Goal: Task Accomplishment & Management: Manage account settings

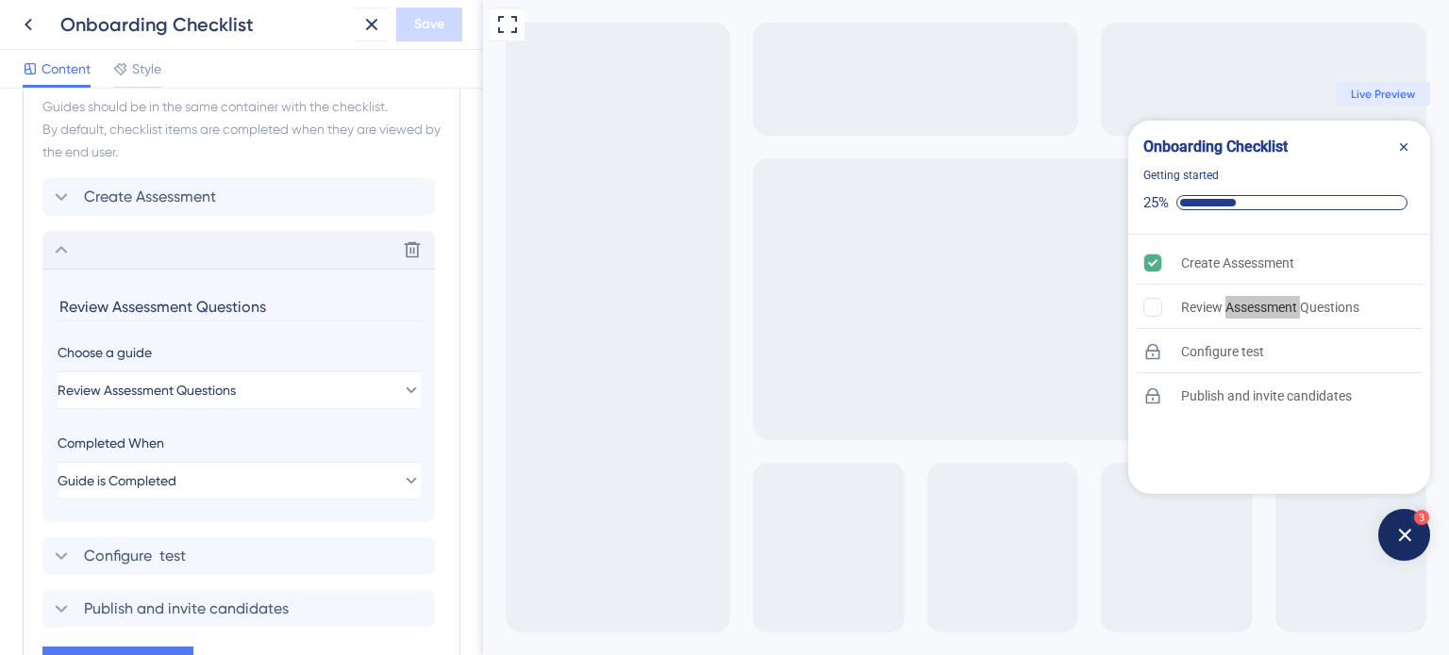
click at [53, 242] on icon at bounding box center [61, 250] width 23 height 23
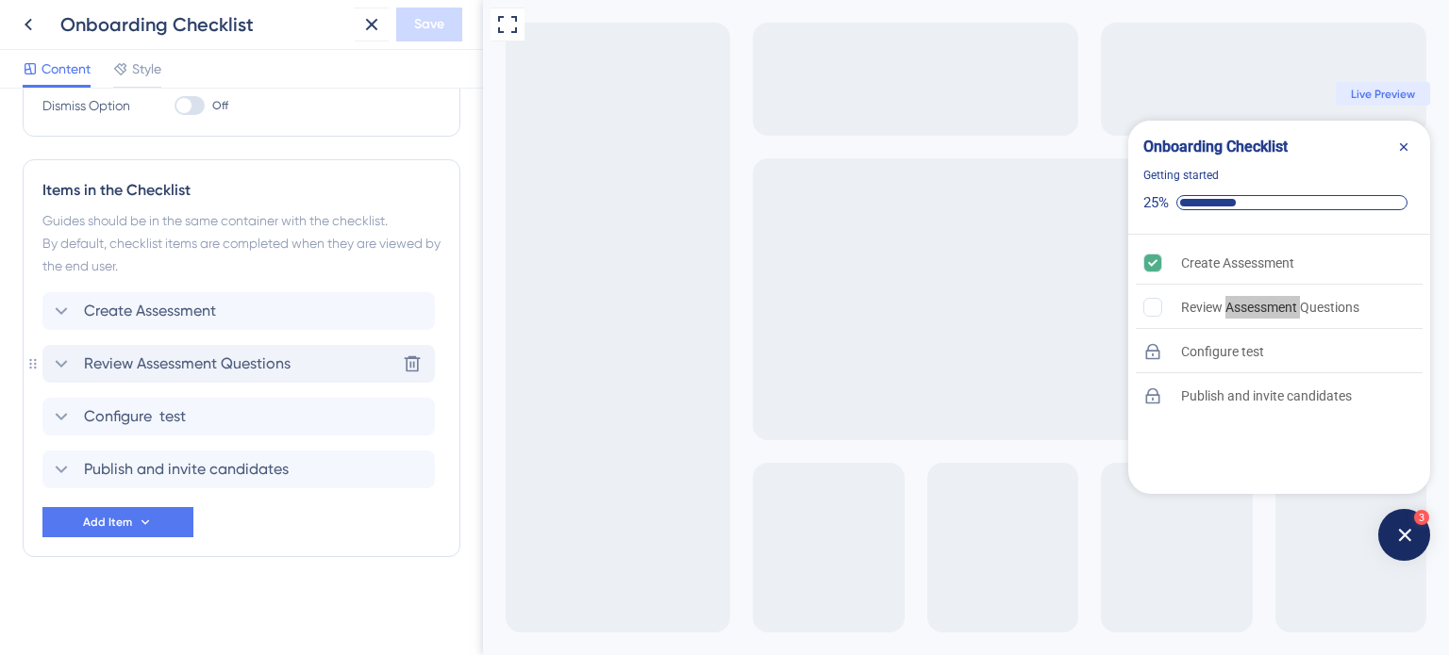
scroll to position [486, 0]
click at [73, 195] on div "Items in the Checklist" at bounding box center [241, 192] width 398 height 23
click at [63, 316] on icon at bounding box center [61, 313] width 23 height 23
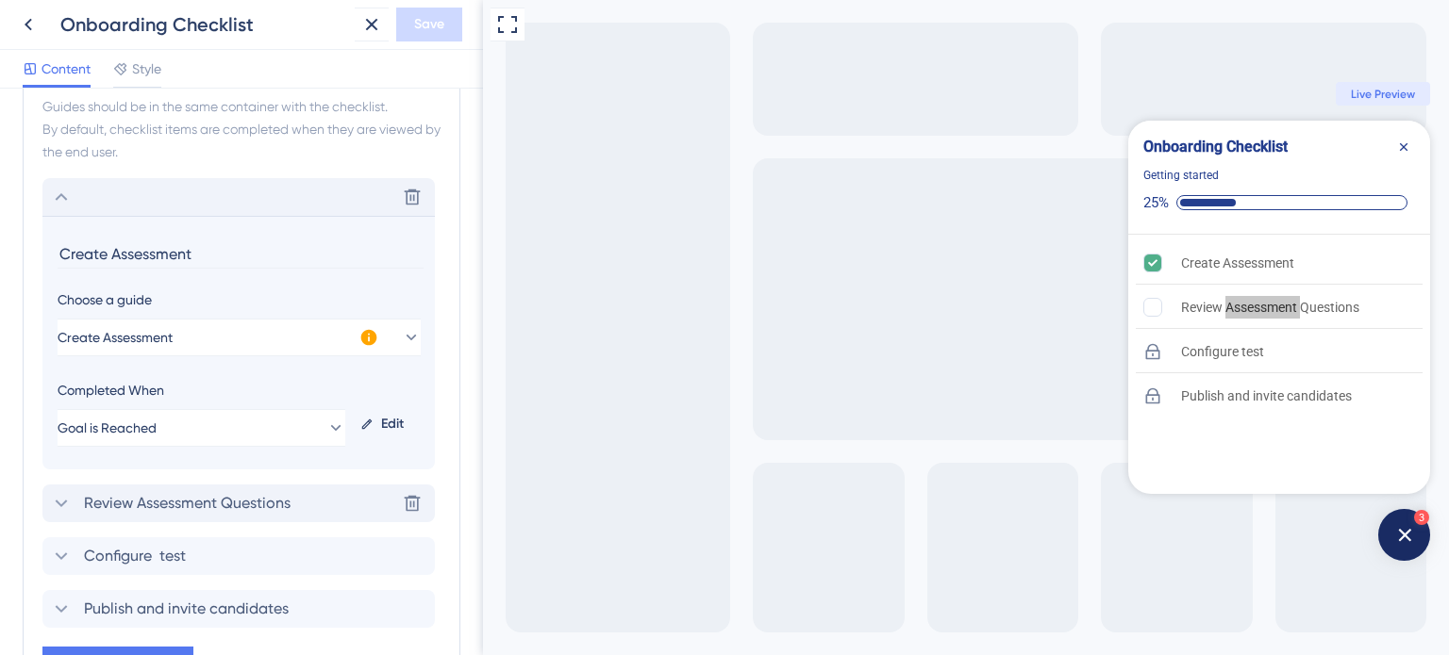
scroll to position [690, 0]
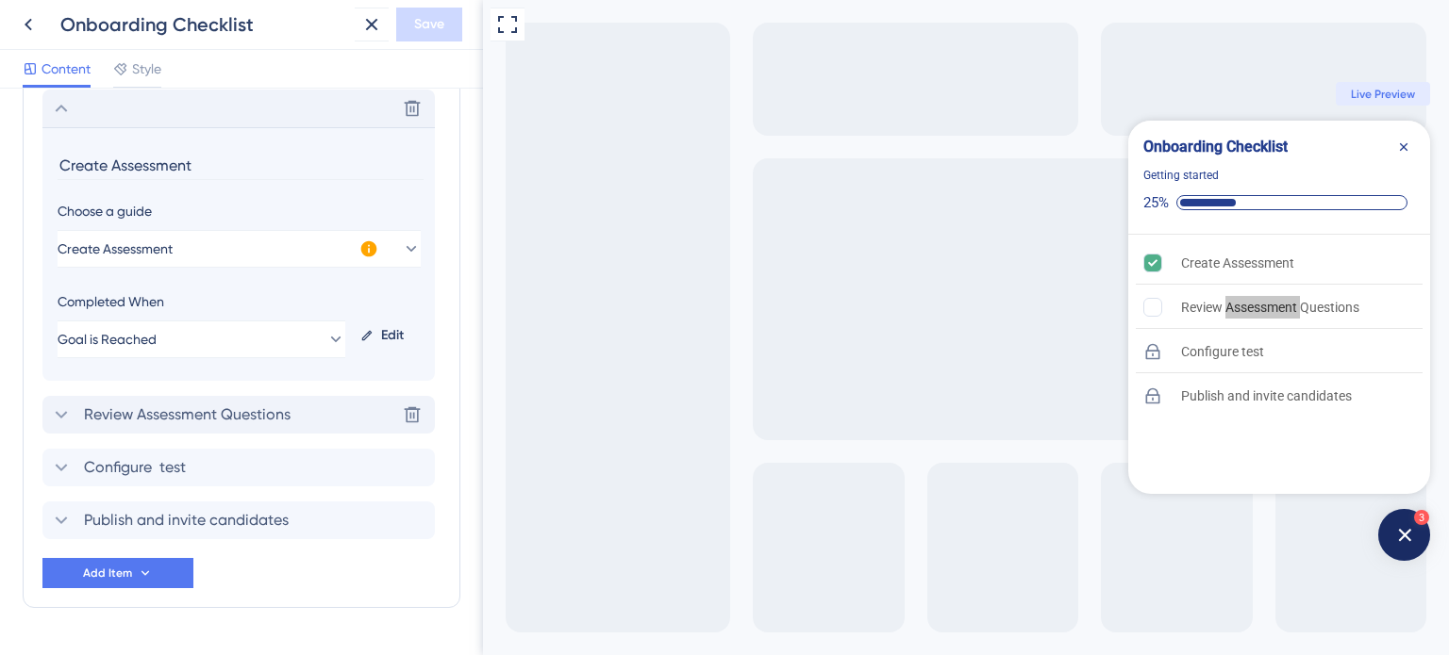
click at [369, 246] on icon at bounding box center [369, 249] width 16 height 16
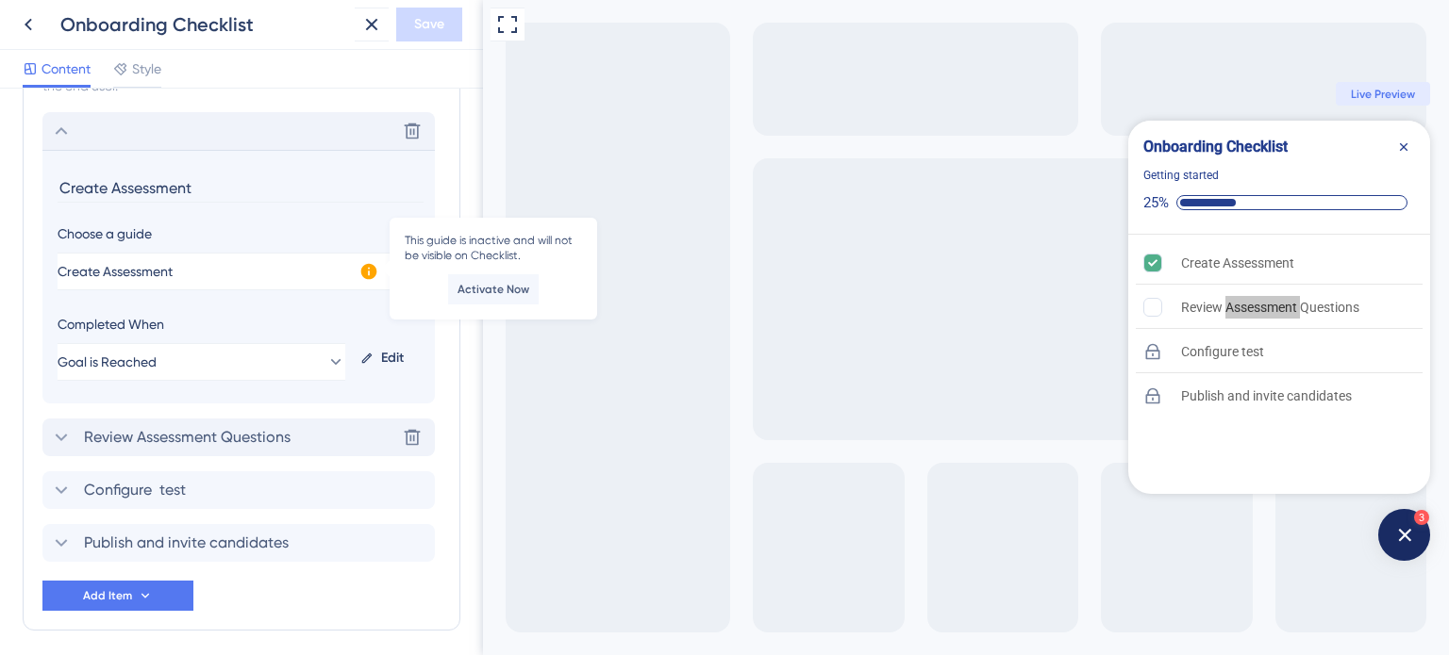
scroll to position [664, 0]
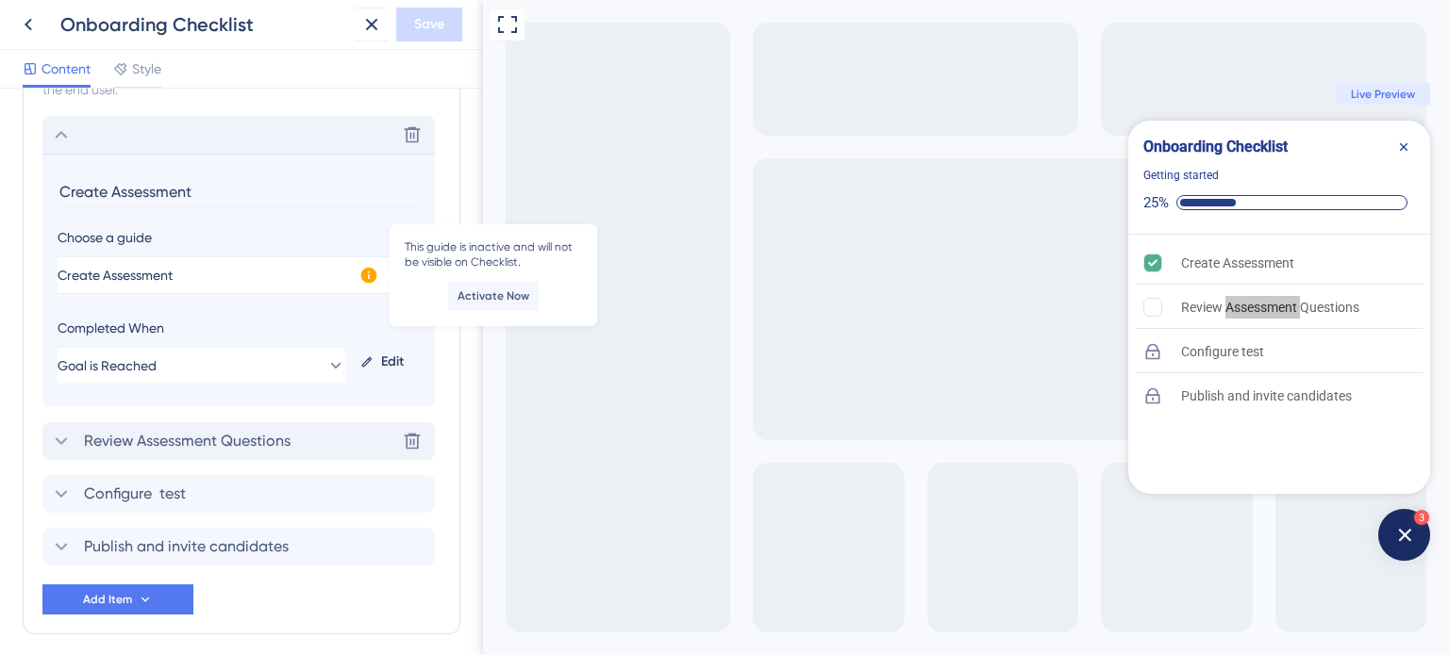
click at [65, 136] on icon at bounding box center [61, 135] width 23 height 23
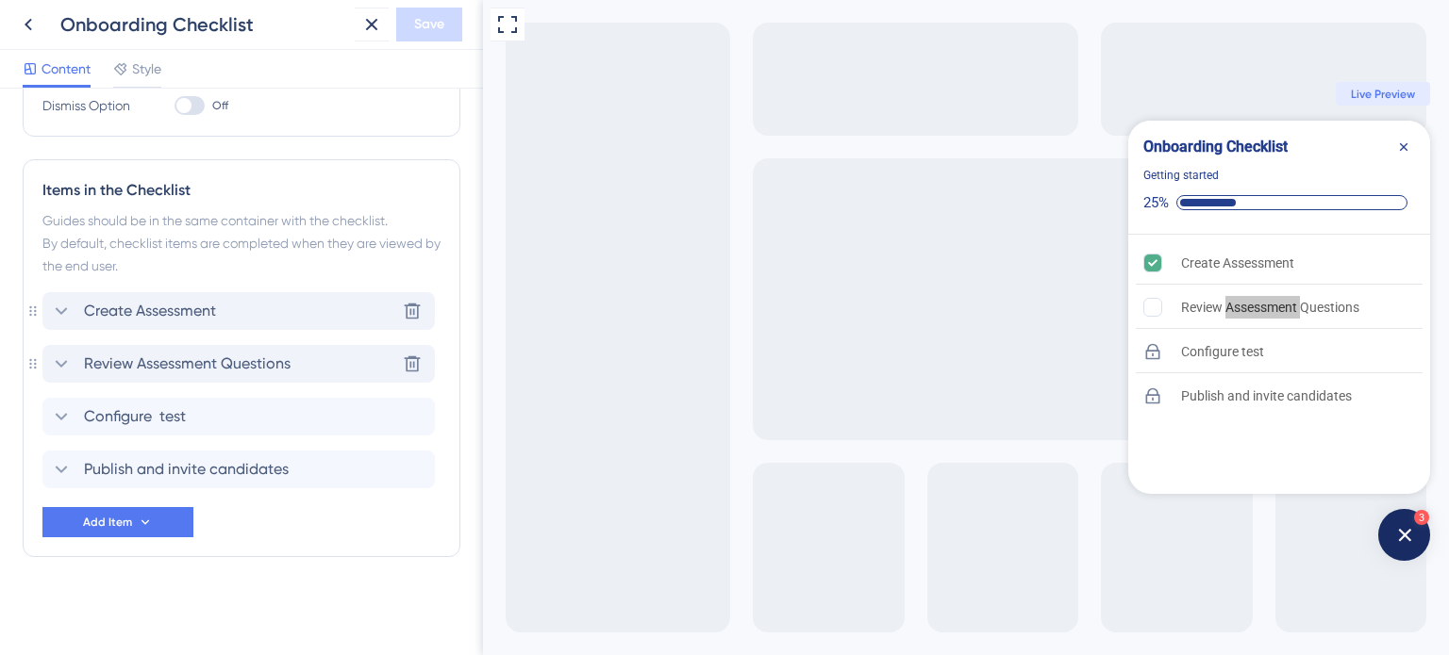
scroll to position [486, 0]
click at [0, 180] on div "Checklist Header Title Onboarding Checklist Subtitle Getting started Functions …" at bounding box center [241, 372] width 483 height 567
click at [73, 362] on div "Review Assessment Questions" at bounding box center [170, 366] width 241 height 23
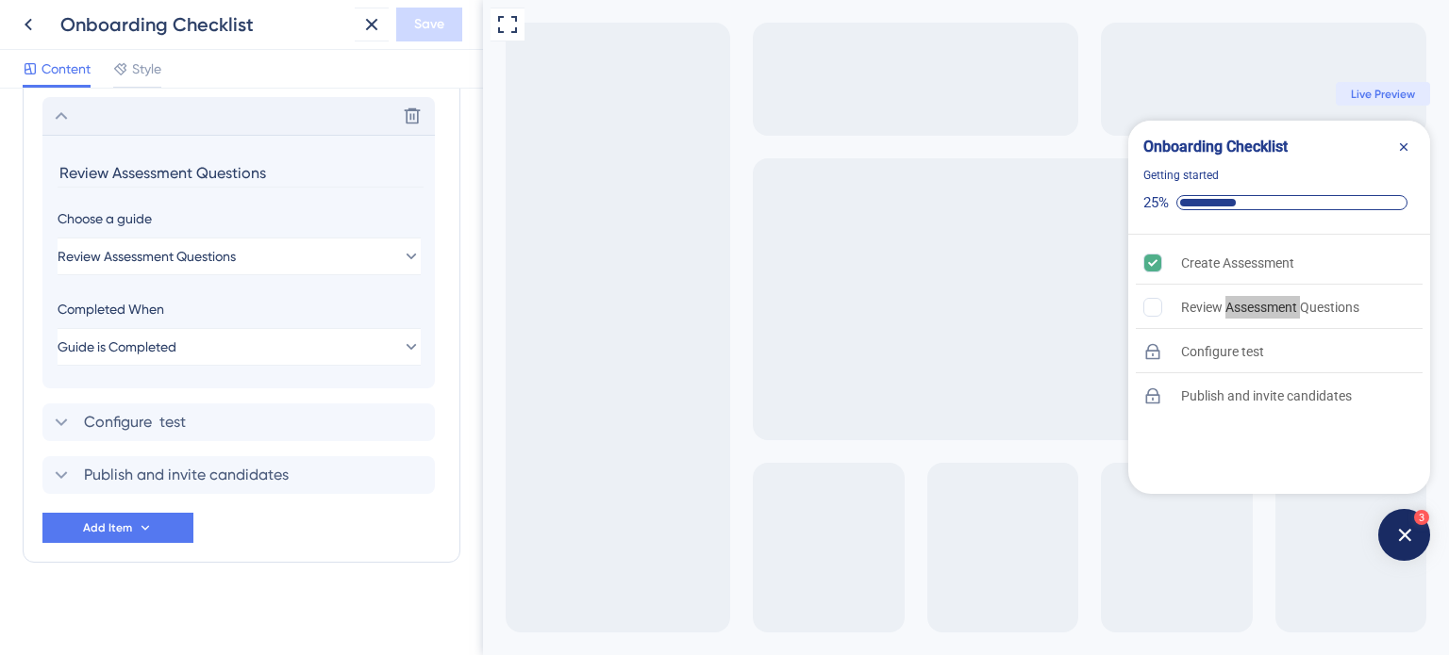
scroll to position [739, 0]
click at [63, 417] on icon at bounding box center [61, 418] width 23 height 23
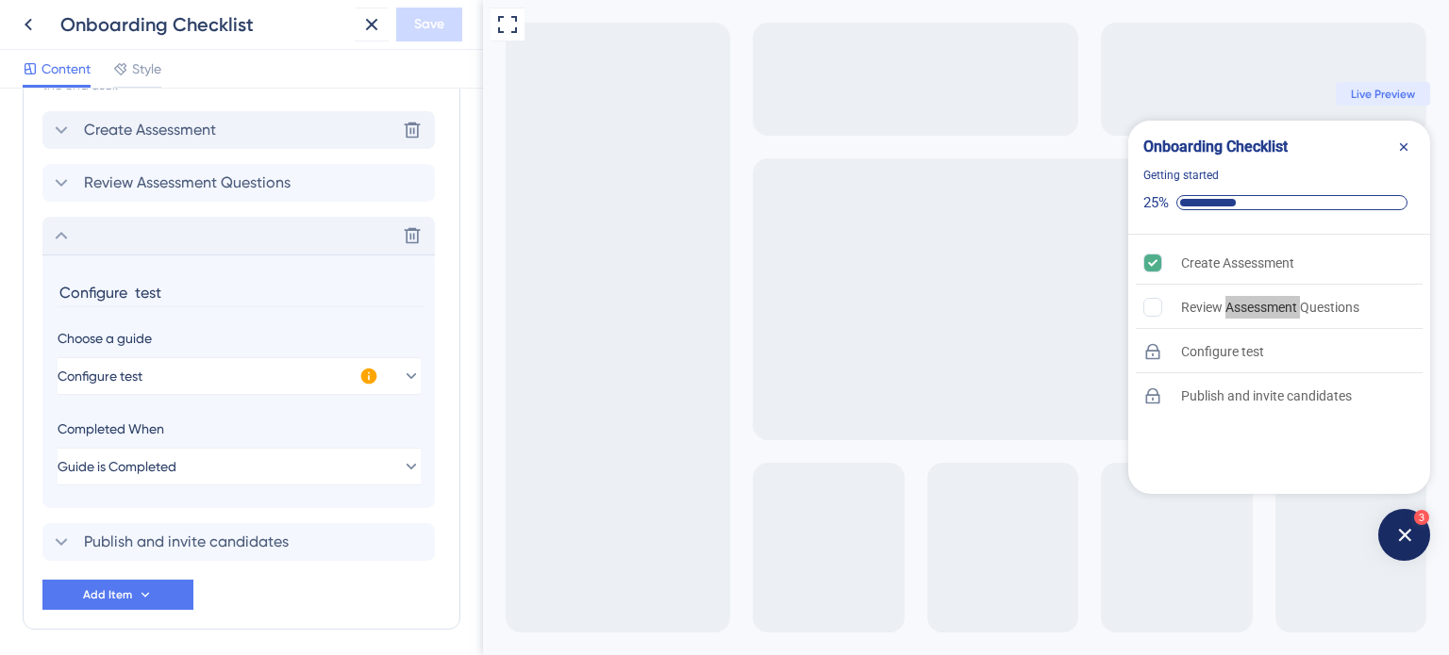
scroll to position [668, 0]
click at [103, 373] on span "Configure test" at bounding box center [100, 377] width 85 height 23
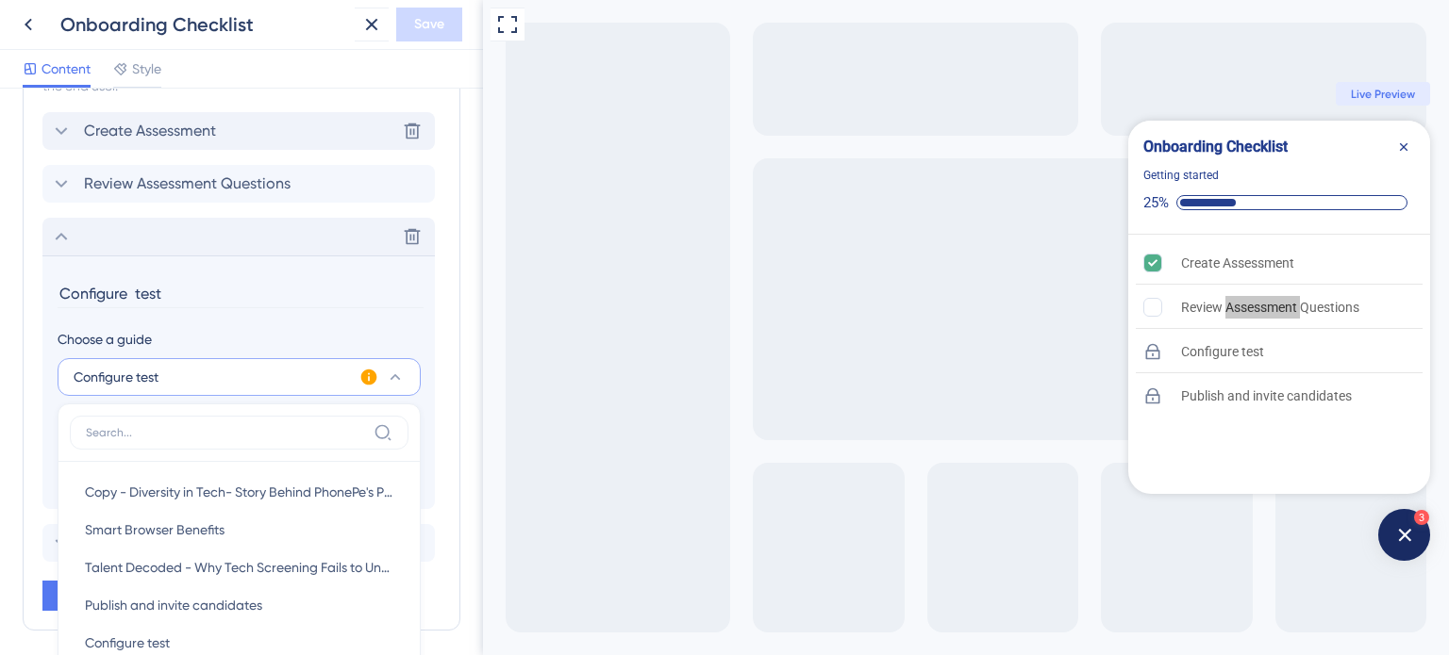
scroll to position [873, 0]
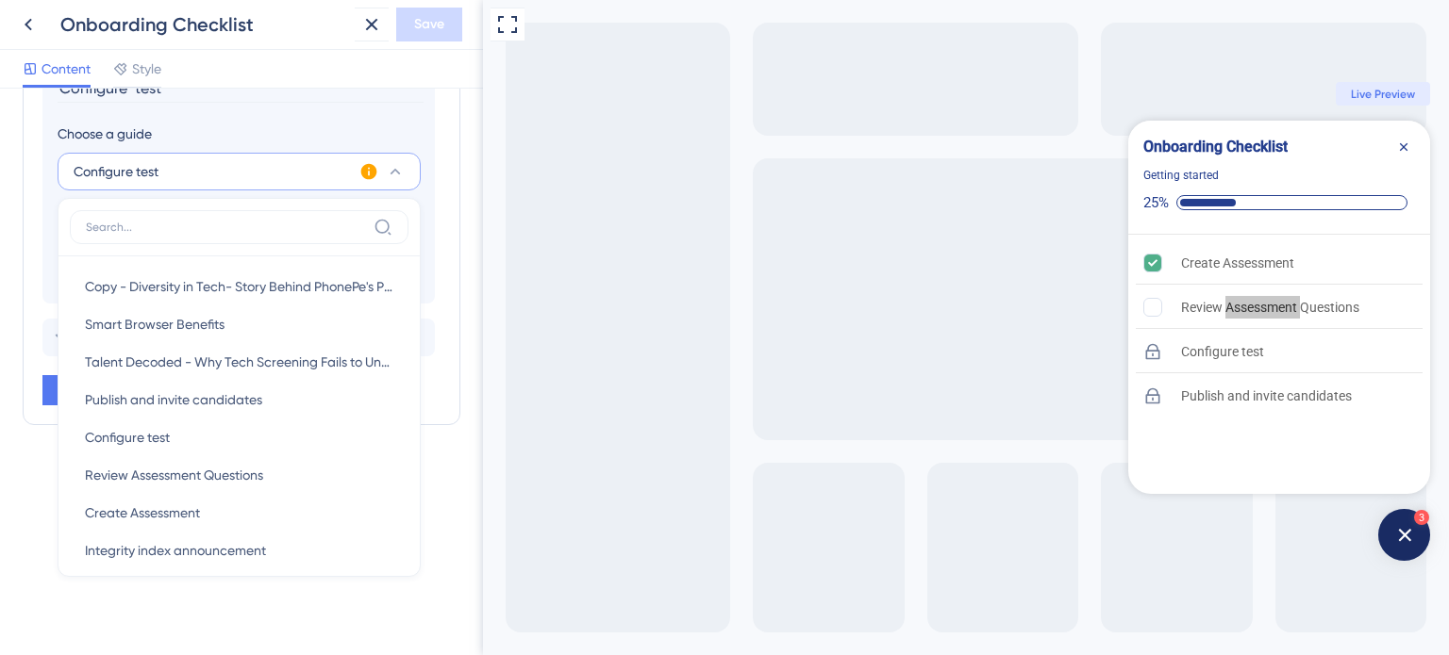
click at [3, 278] on div "Checklist Header Title Onboarding Checklist Subtitle Getting started Functions …" at bounding box center [241, 372] width 483 height 567
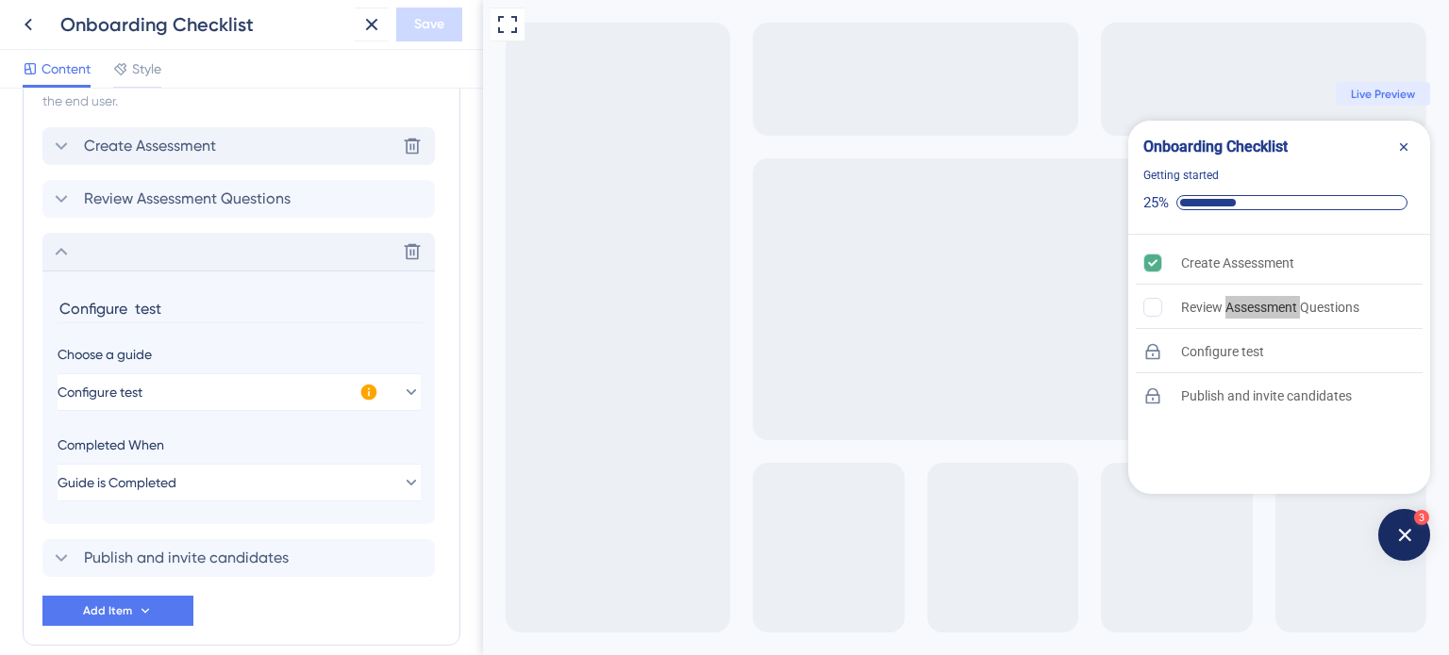
scroll to position [649, 0]
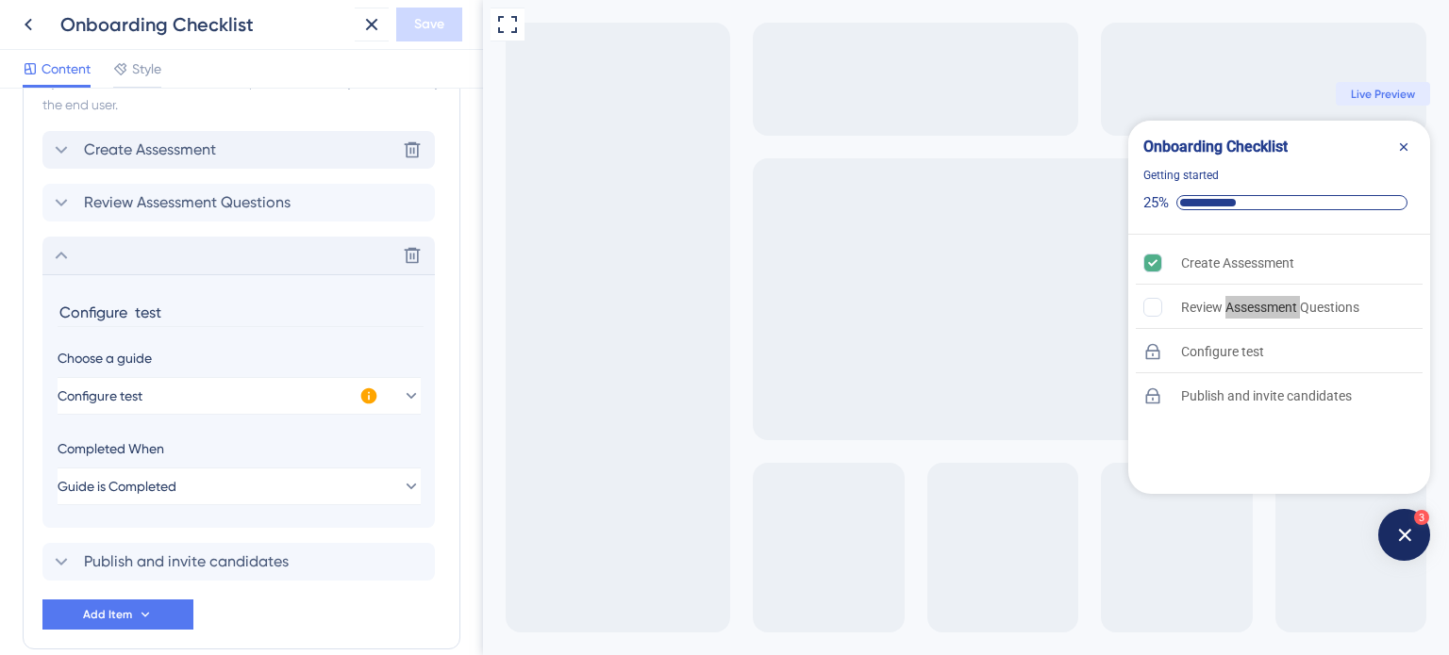
click at [34, 263] on div "Items in the Checklist Guides should be in the same container with the checklis…" at bounding box center [242, 324] width 438 height 652
click at [75, 263] on div "Delete" at bounding box center [238, 256] width 392 height 38
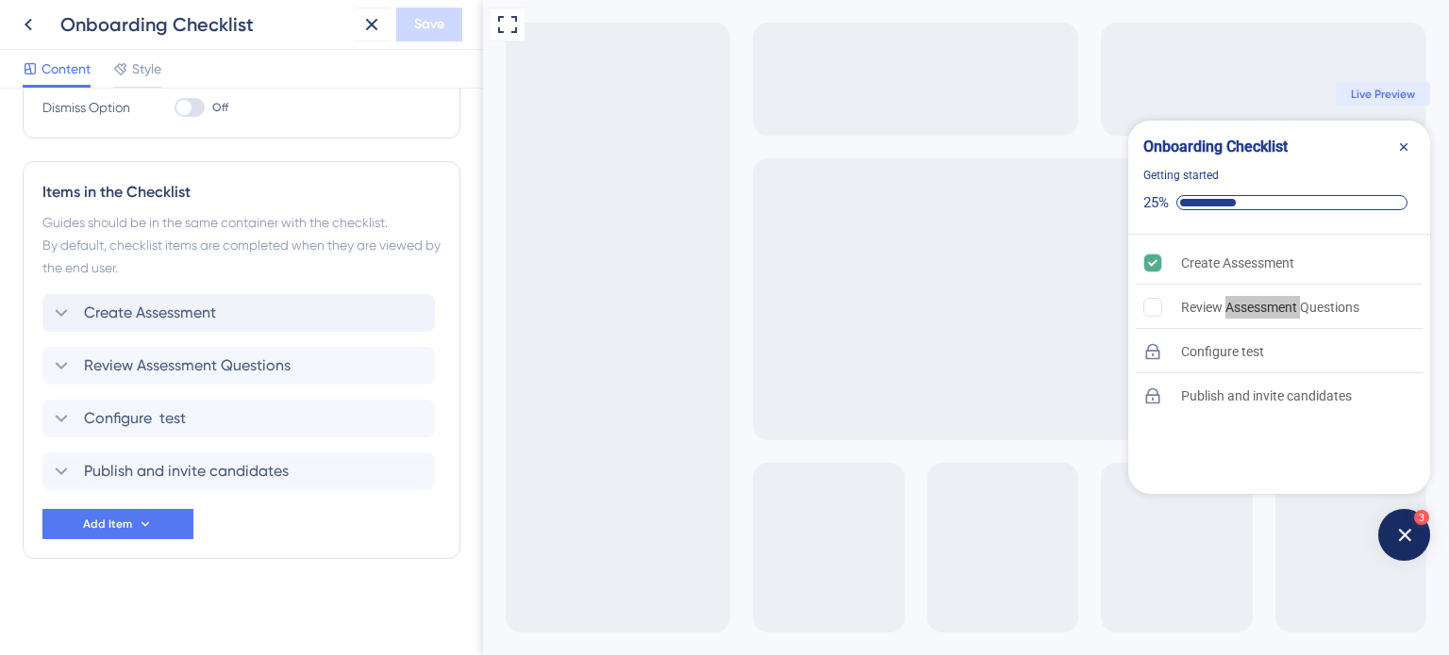
click at [23, 452] on div "Items in the Checklist Guides should be in the same container with the checklis…" at bounding box center [242, 360] width 438 height 398
click at [94, 473] on span "Publish and invite candidates" at bounding box center [186, 471] width 205 height 23
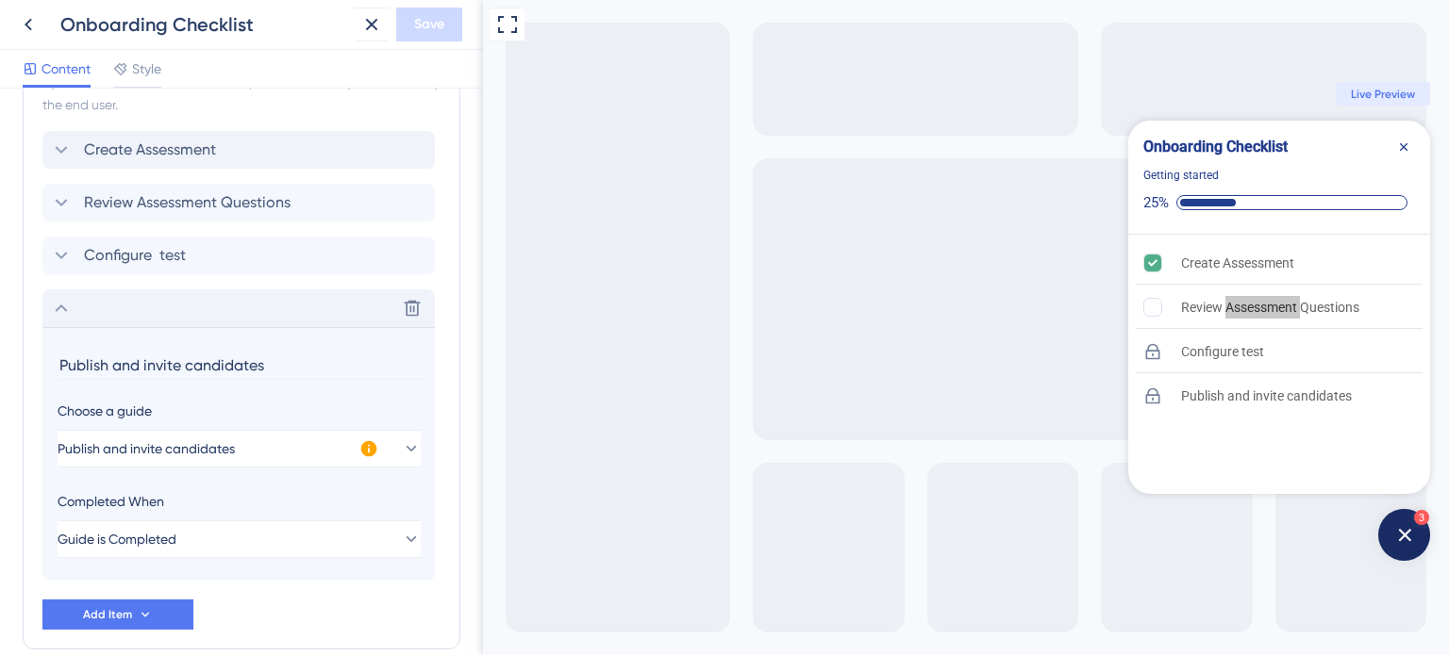
scroll to position [739, 0]
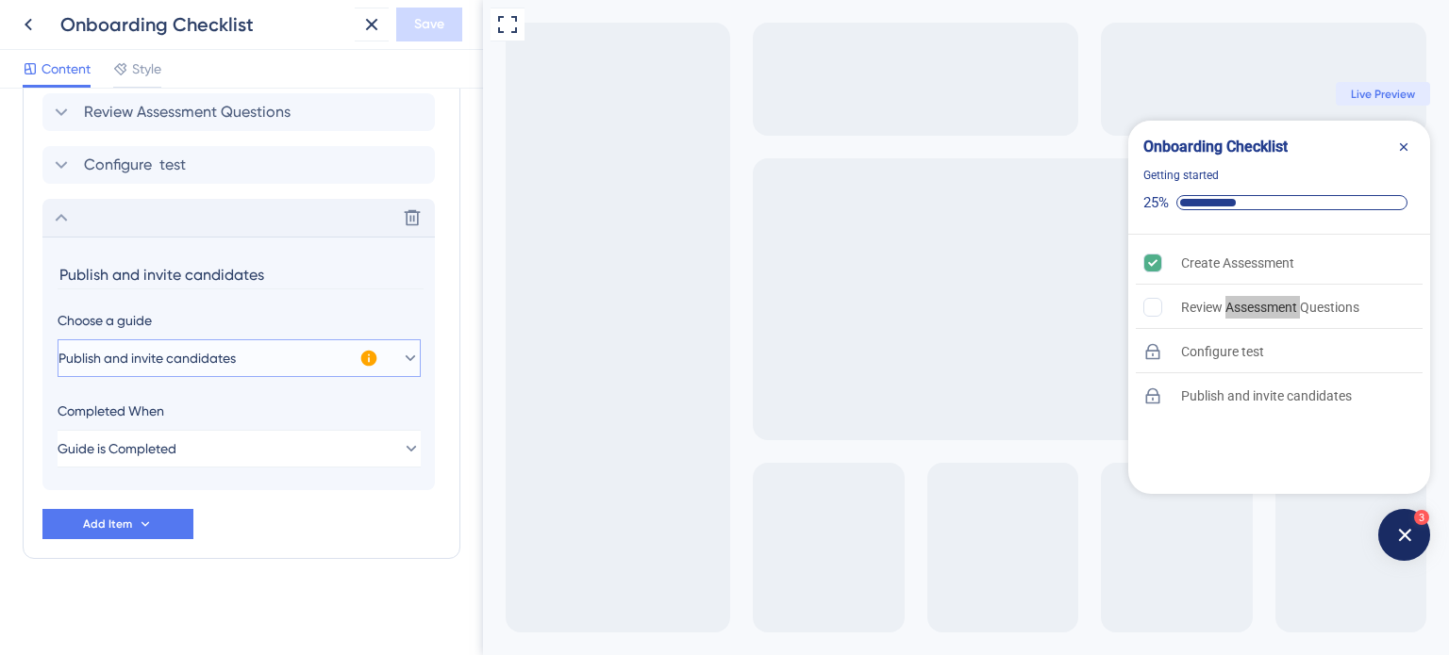
click at [178, 369] on button "Publish and invite candidates" at bounding box center [239, 359] width 363 height 38
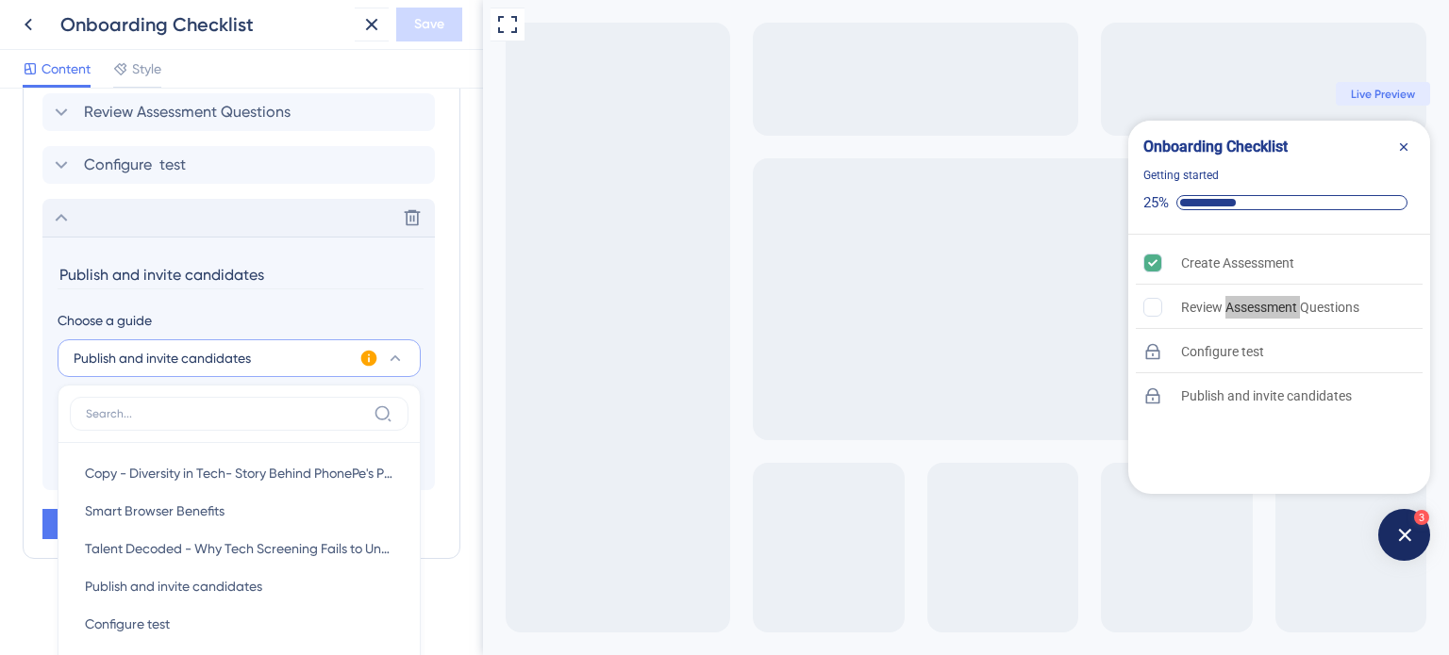
scroll to position [937, 0]
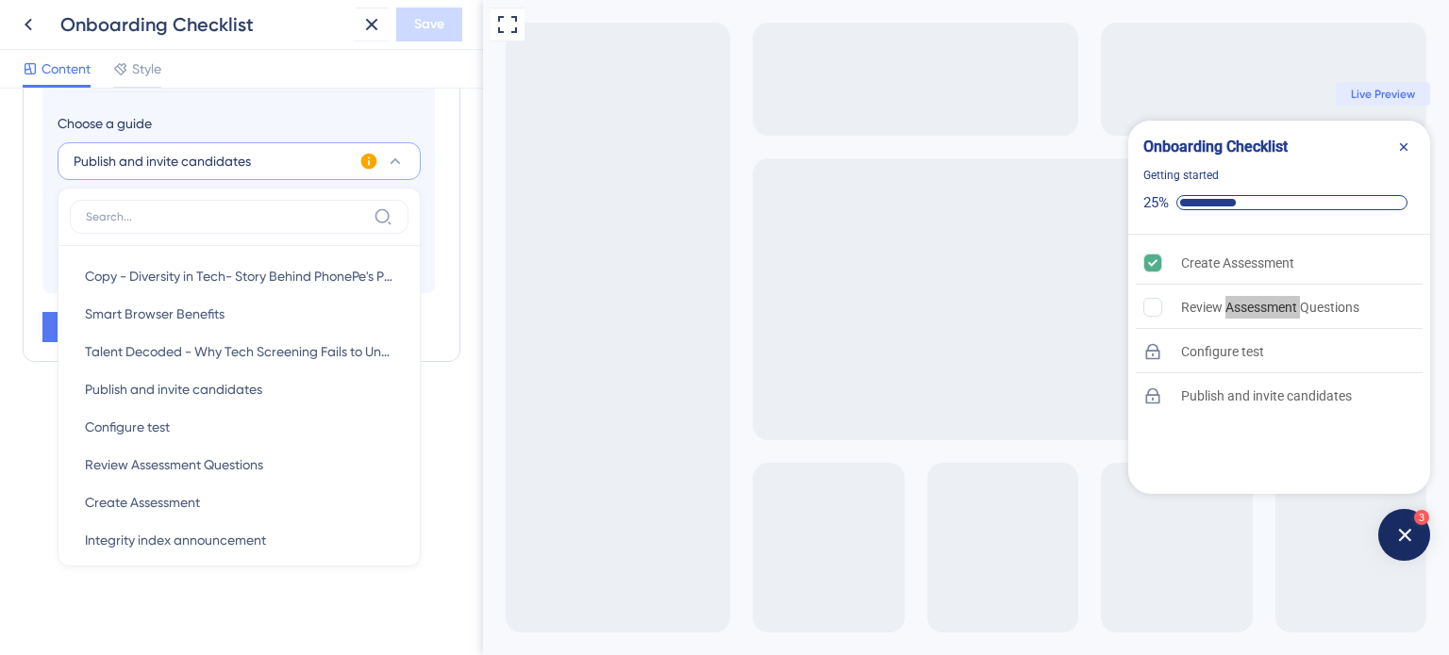
click at [1, 291] on div "Checklist Header Title Onboarding Checklist Subtitle Getting started Functions …" at bounding box center [241, 372] width 483 height 567
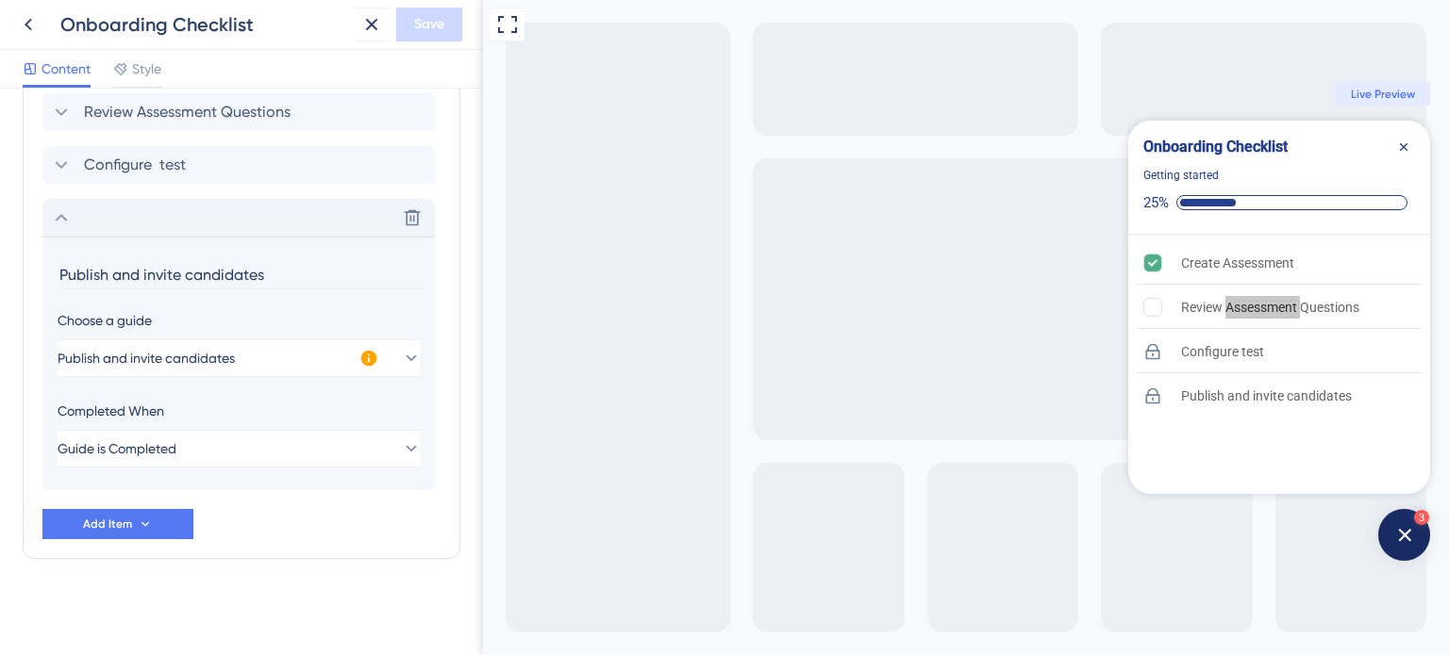
click at [58, 230] on div "Delete" at bounding box center [238, 218] width 392 height 38
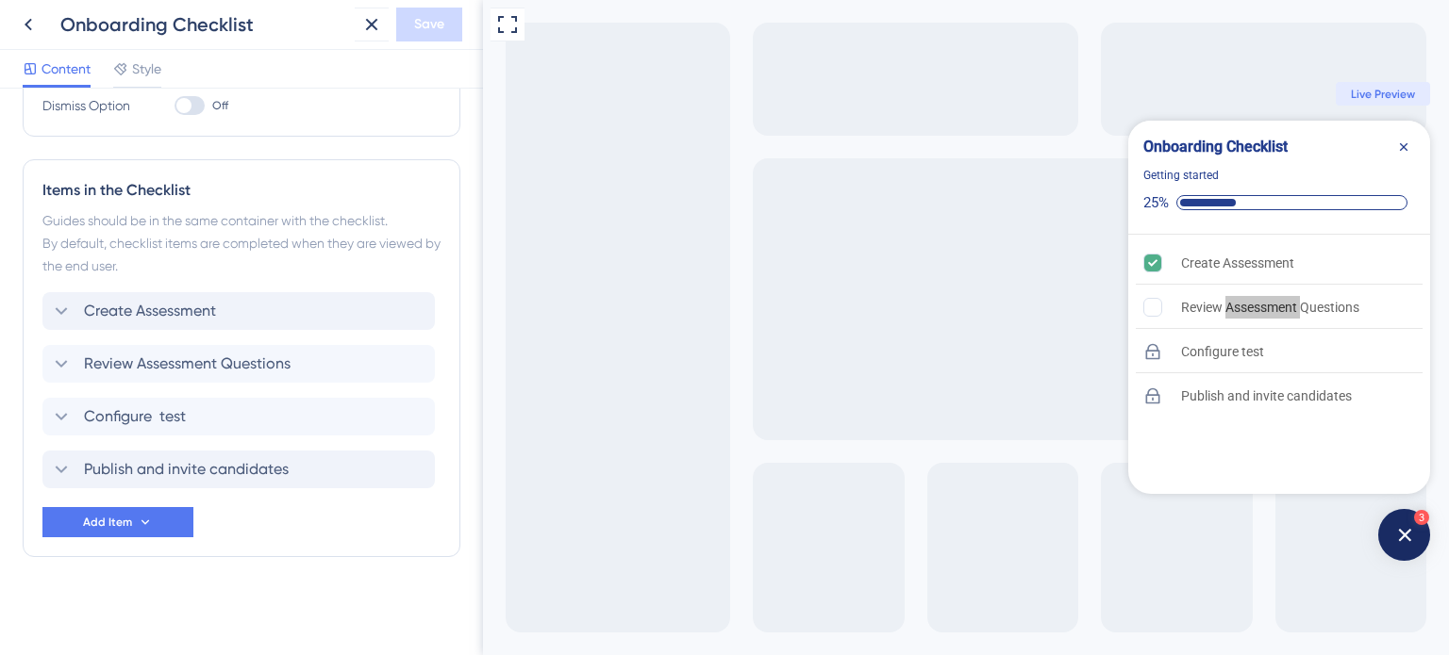
scroll to position [486, 0]
click at [410, 477] on icon at bounding box center [413, 472] width 16 height 16
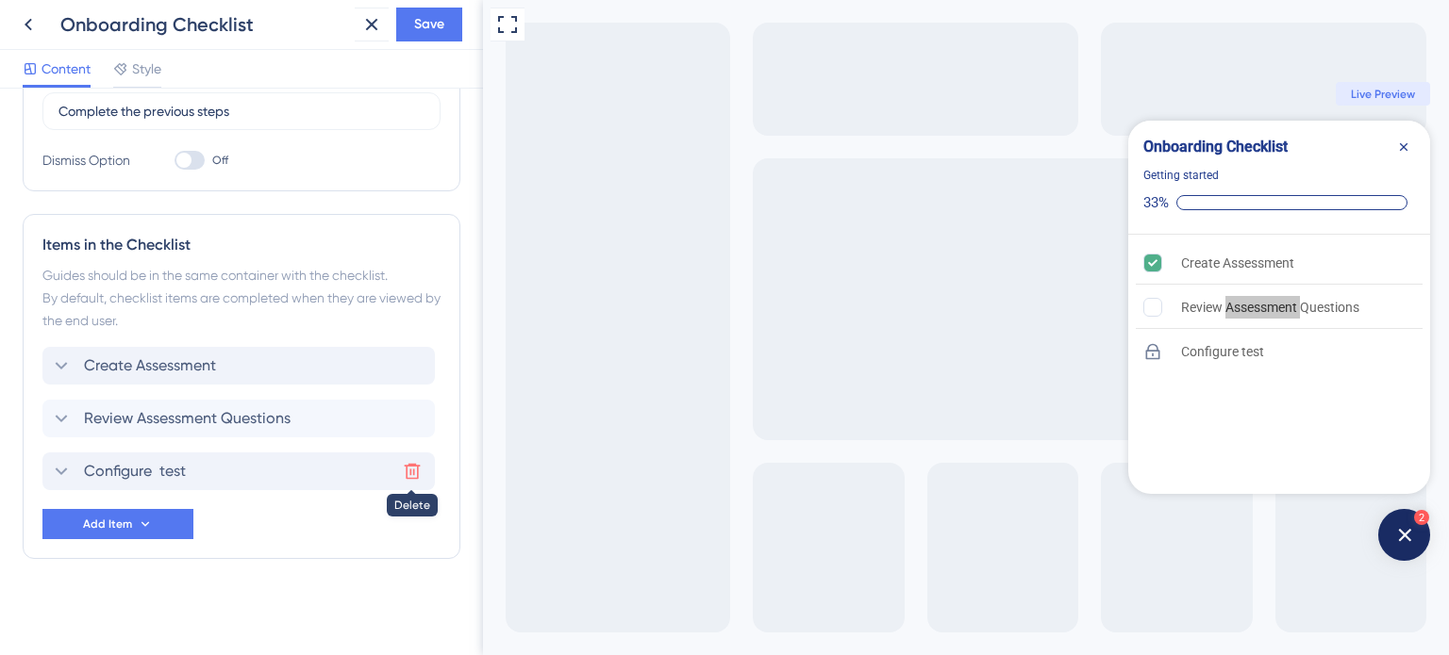
click at [408, 462] on icon at bounding box center [412, 471] width 19 height 19
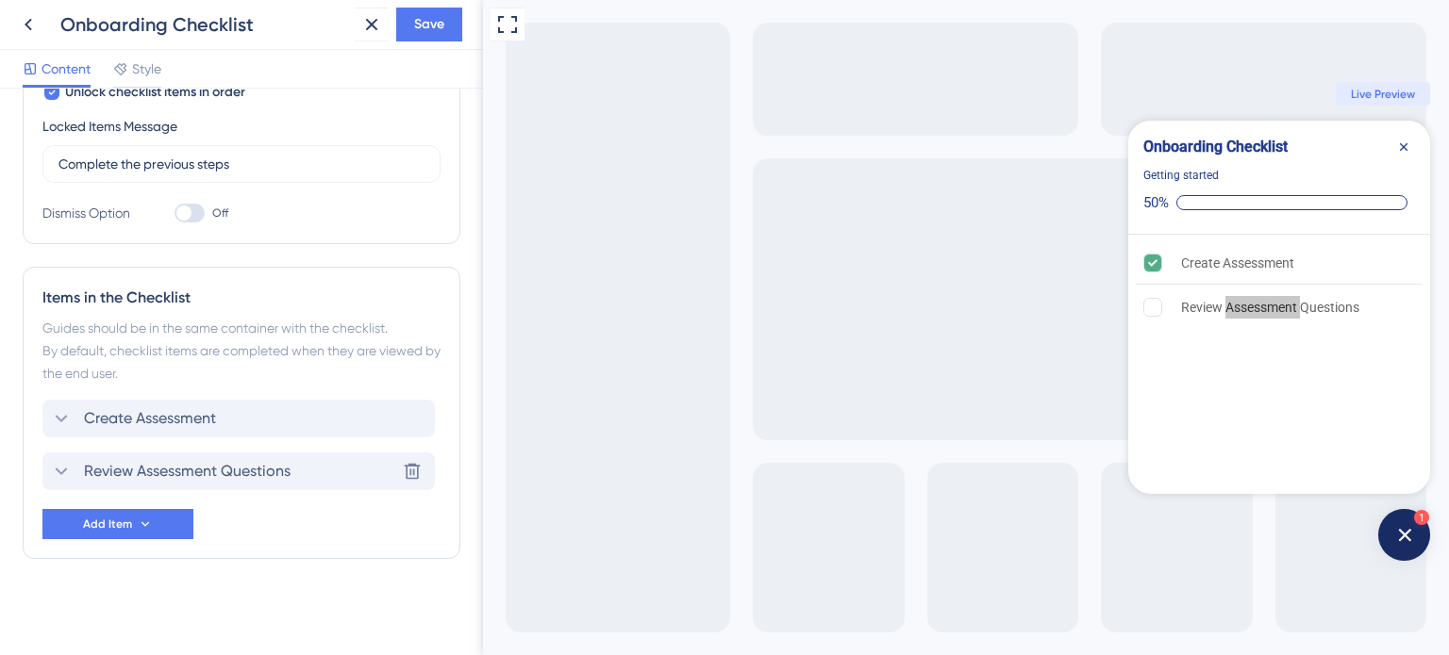
click at [190, 473] on span "Review Assessment Questions" at bounding box center [187, 471] width 207 height 23
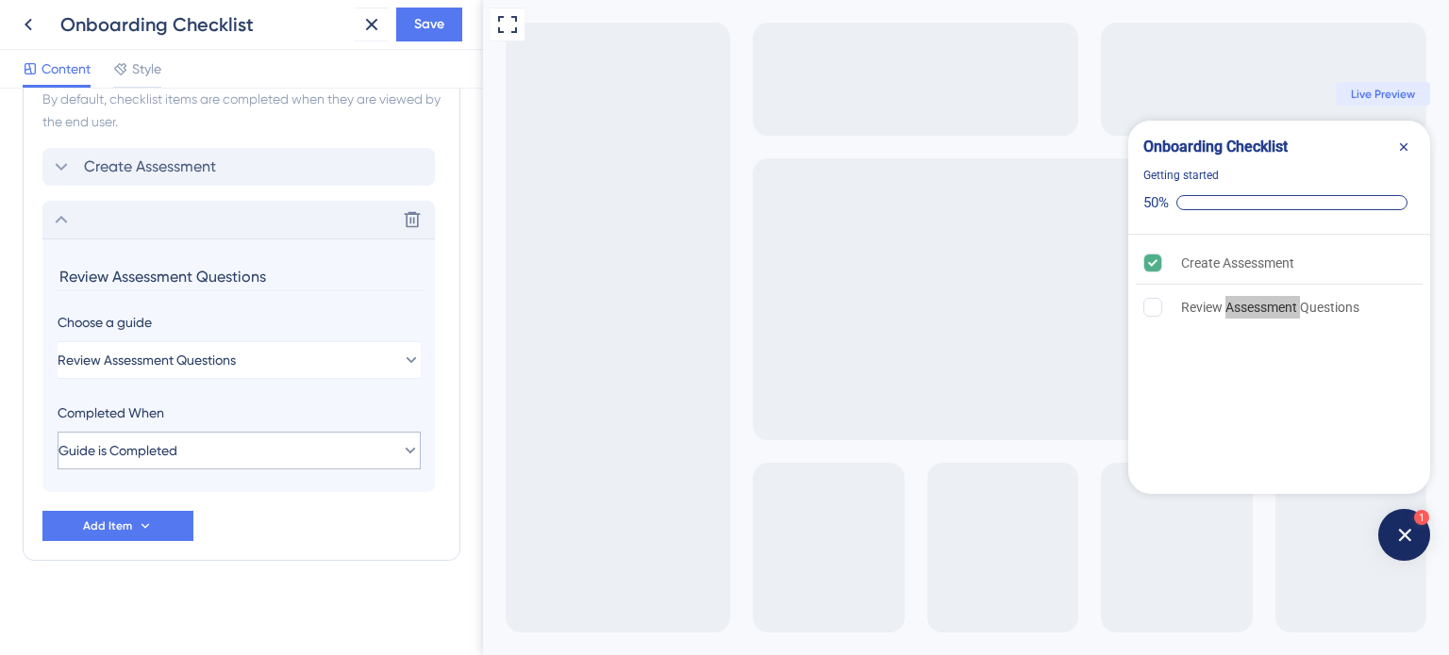
scroll to position [634, 0]
click at [79, 282] on input "Review Assessment Questions" at bounding box center [241, 274] width 366 height 29
type input "Invite Candidates"
click at [15, 351] on div "Checklist Header Title Onboarding Checklist Subtitle Getting started Functions …" at bounding box center [241, 372] width 483 height 567
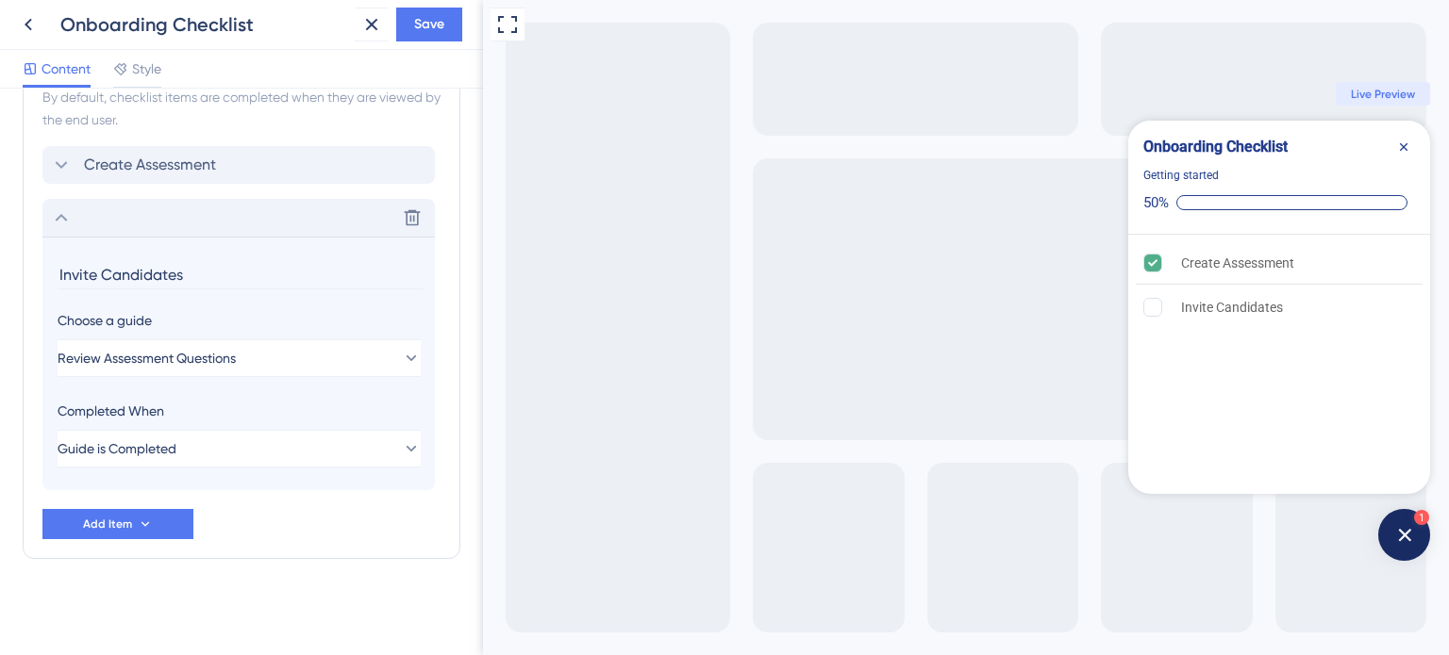
click at [357, 595] on div "Checklist Header Title Onboarding Checklist Subtitle Getting started Functions …" at bounding box center [242, 56] width 438 height 1157
click at [1164, 263] on div "Create Assessment is complete." at bounding box center [1162, 263] width 38 height 19
click at [1406, 146] on icon "Close Checklist" at bounding box center [1403, 147] width 15 height 15
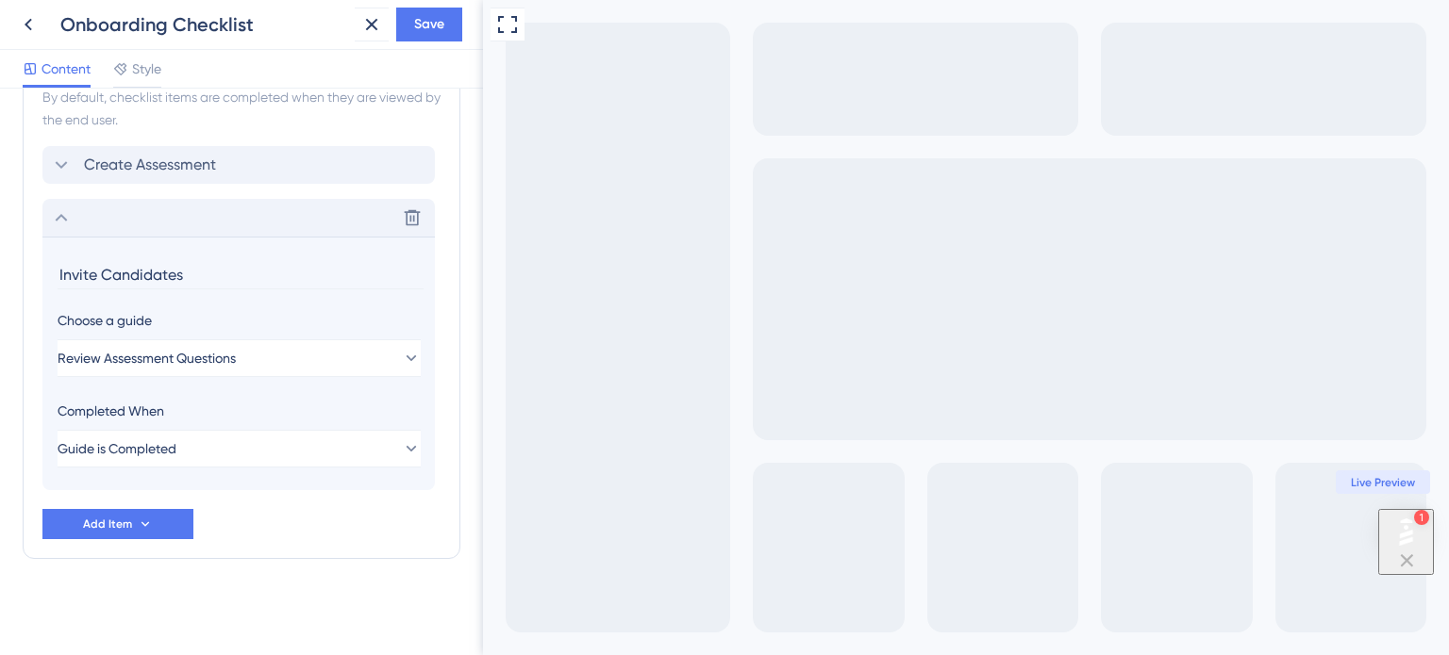
click at [67, 228] on div "Delete" at bounding box center [238, 218] width 392 height 38
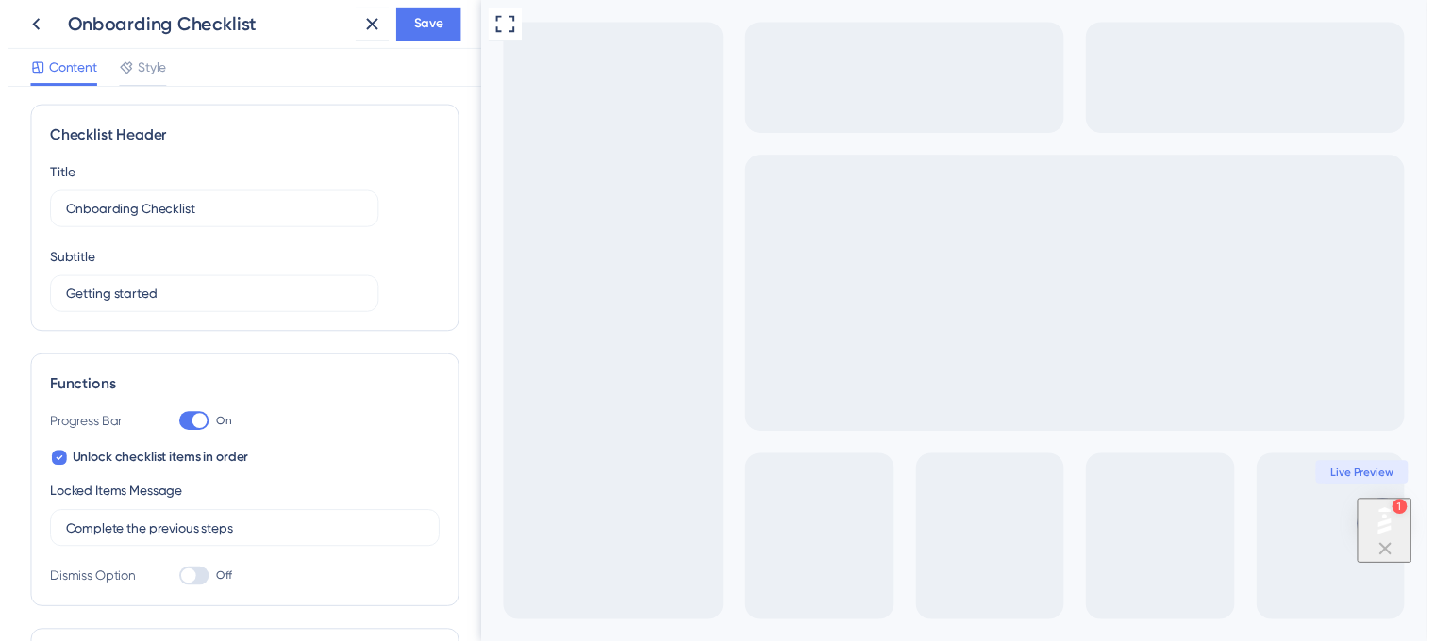
scroll to position [0, 0]
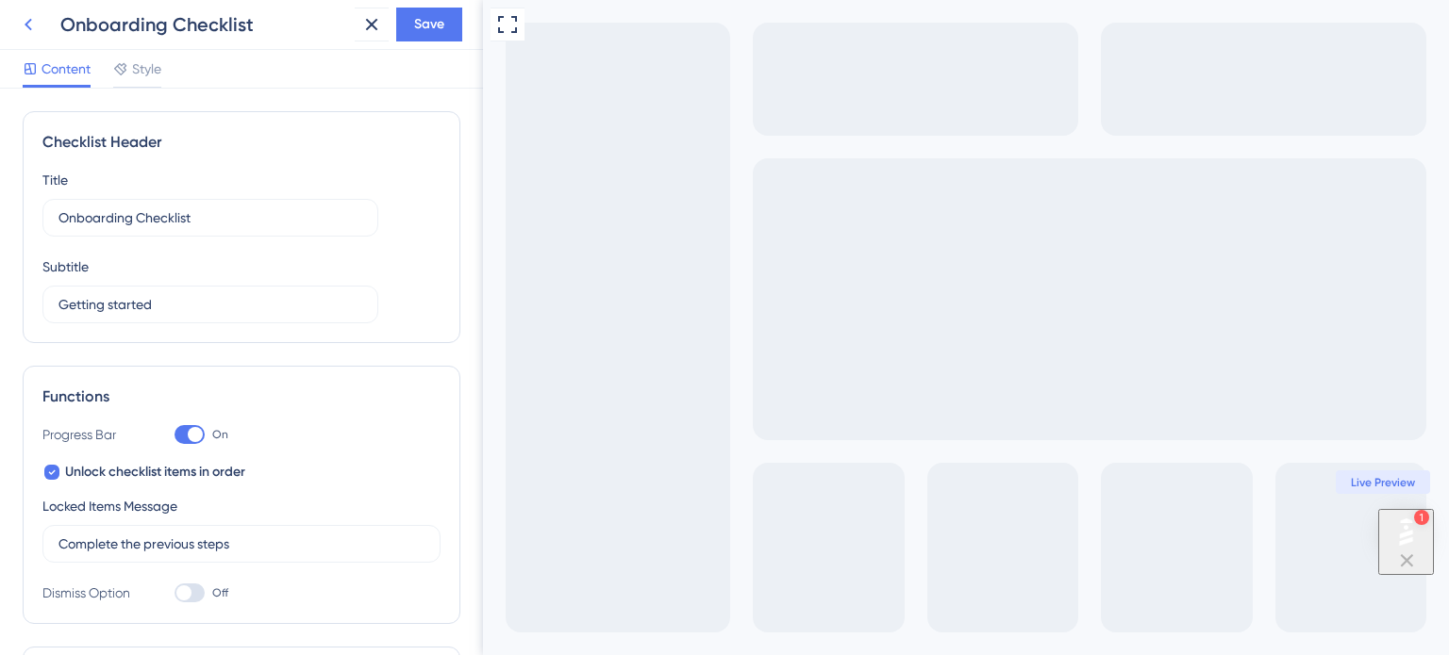
click at [29, 24] on icon at bounding box center [28, 24] width 23 height 23
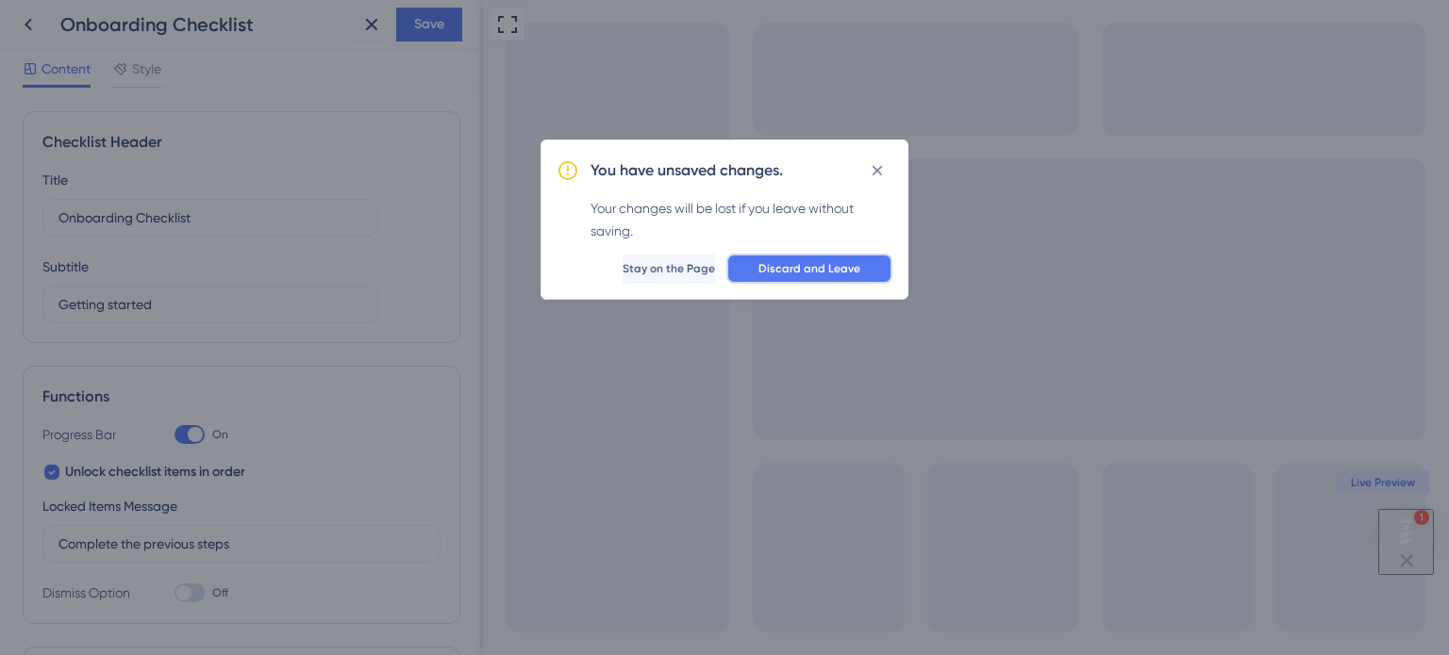
click at [821, 268] on span "Discard and Leave" at bounding box center [809, 268] width 102 height 15
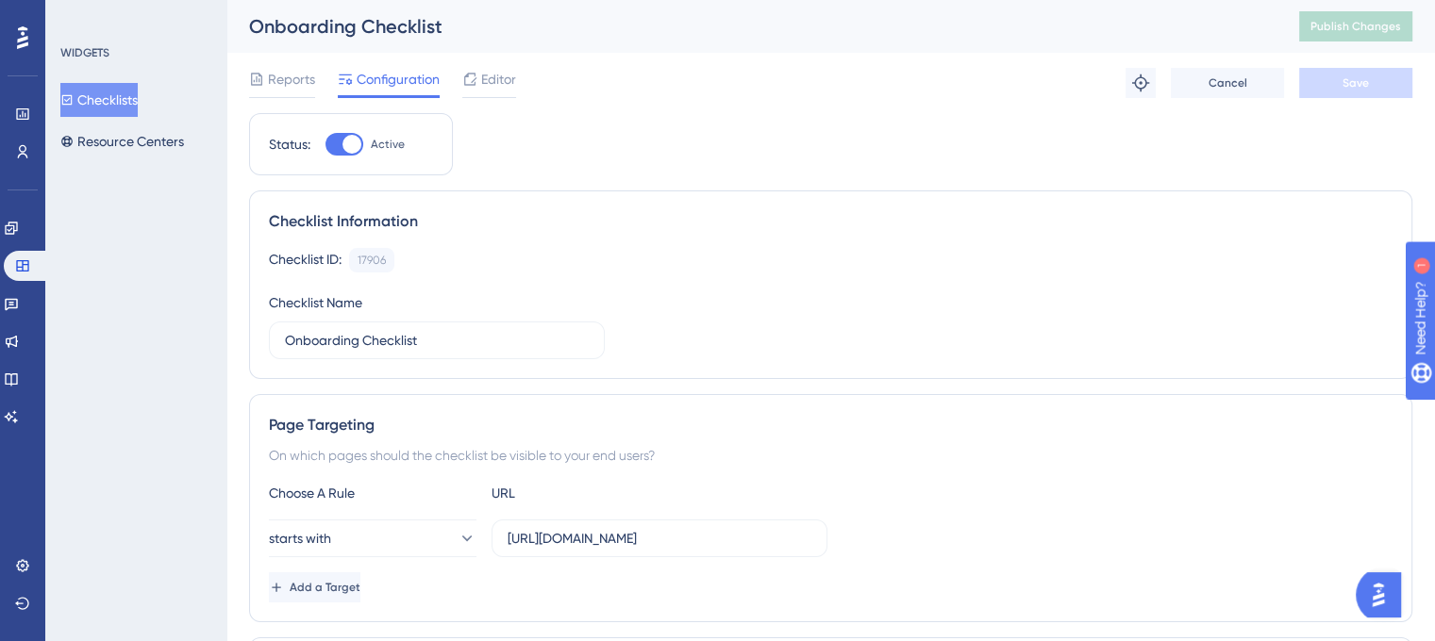
click at [117, 111] on button "Checklists" at bounding box center [98, 100] width 77 height 34
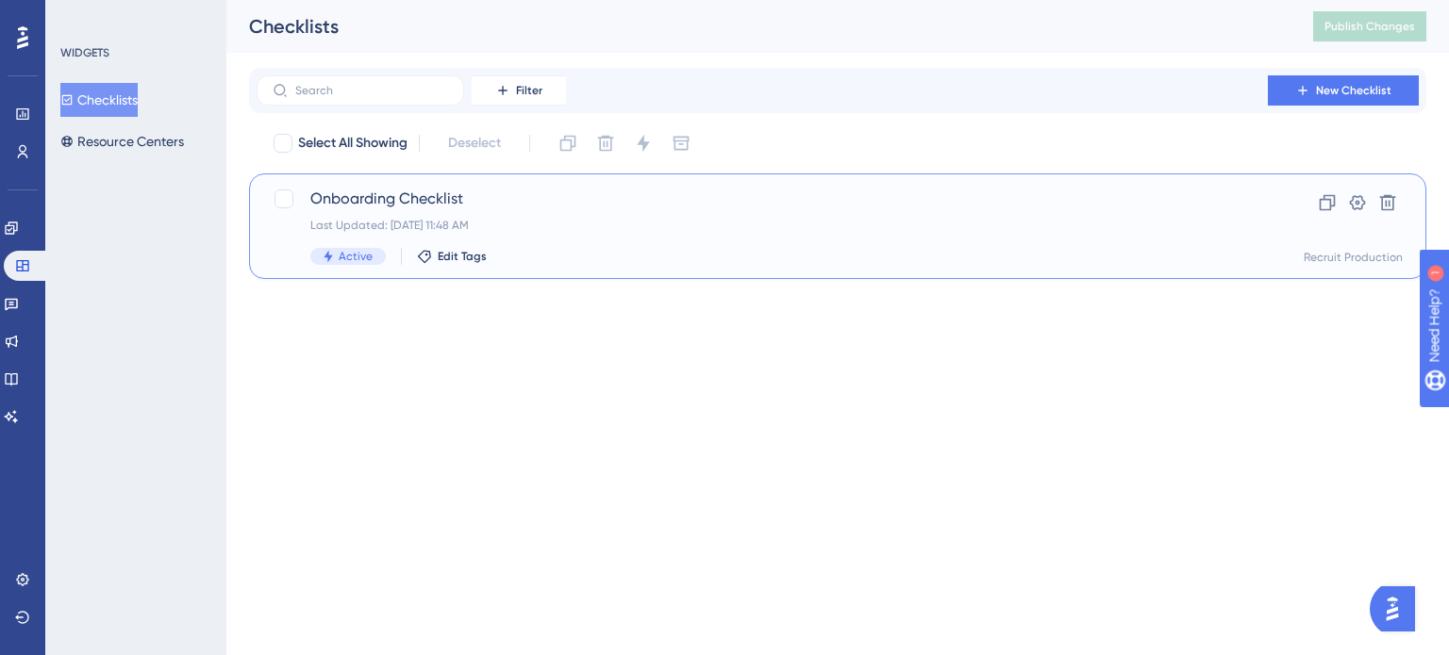
click at [904, 240] on div "Onboarding Checklist Last Updated: [DATE] 11:48 AM Active Edit Tags" at bounding box center [762, 226] width 904 height 77
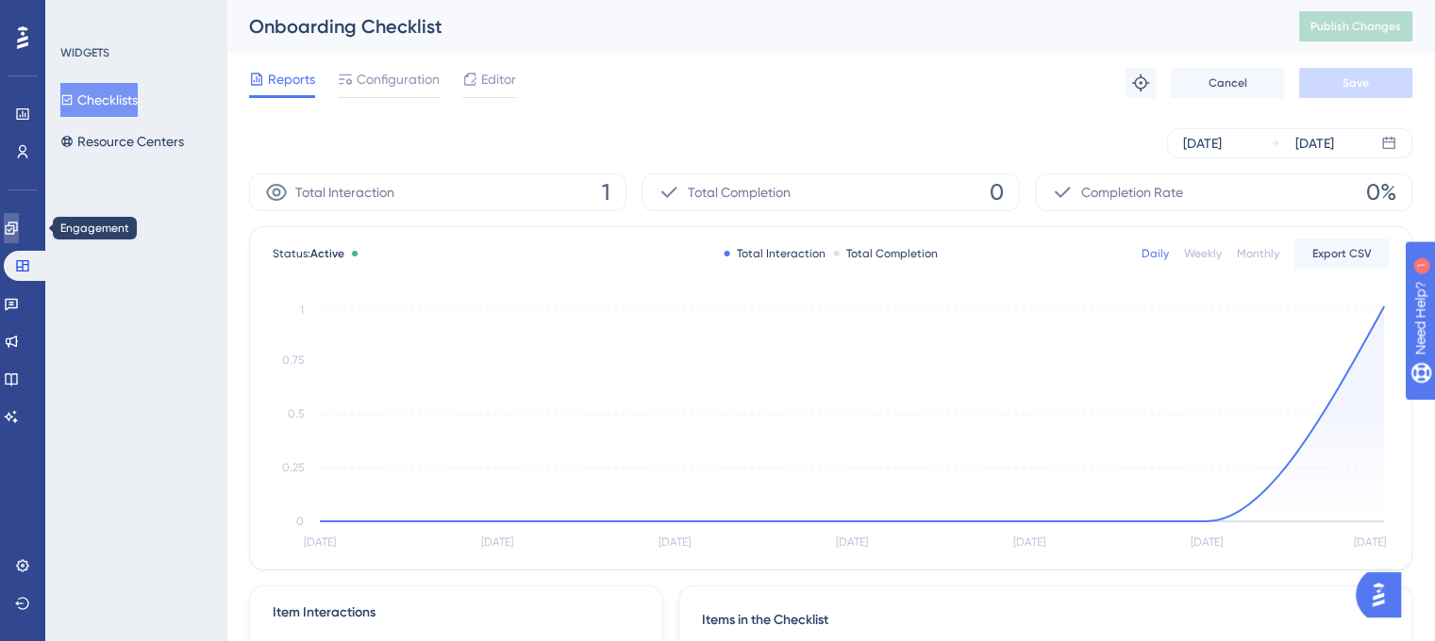
click at [19, 225] on link at bounding box center [11, 228] width 15 height 30
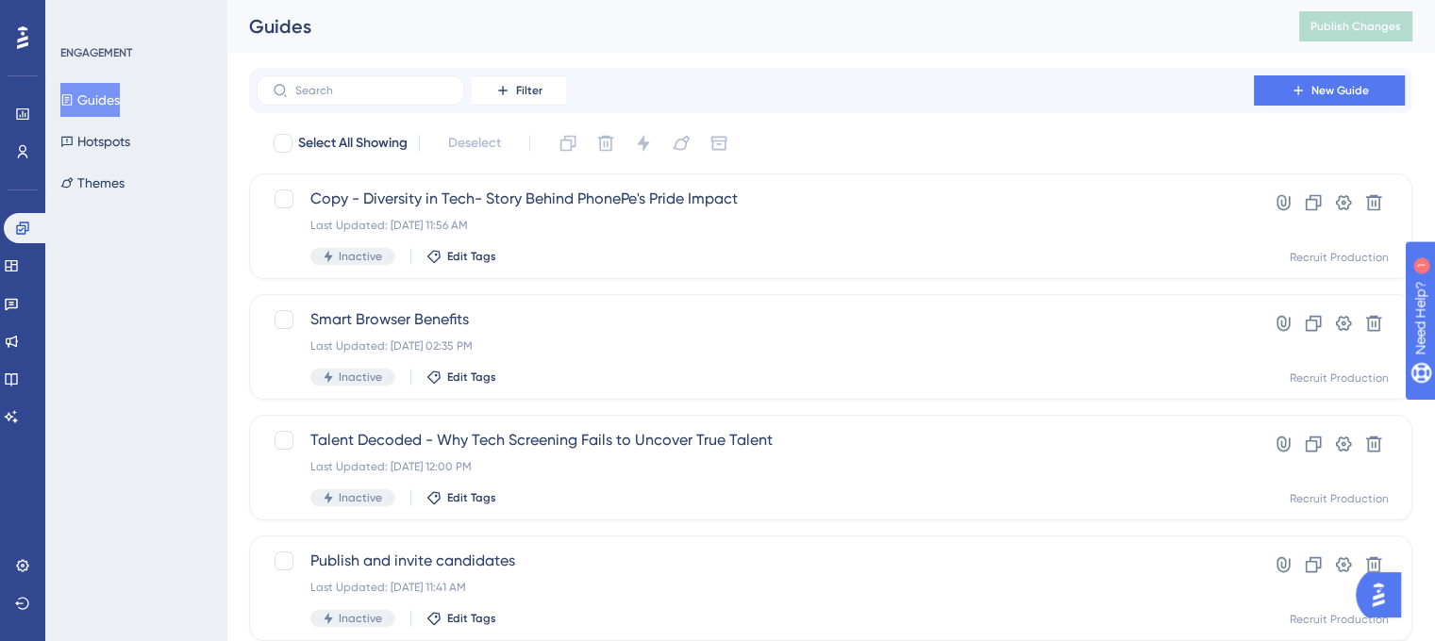
click at [142, 396] on div "ENGAGEMENT Guides Hotspots Themes" at bounding box center [135, 320] width 181 height 641
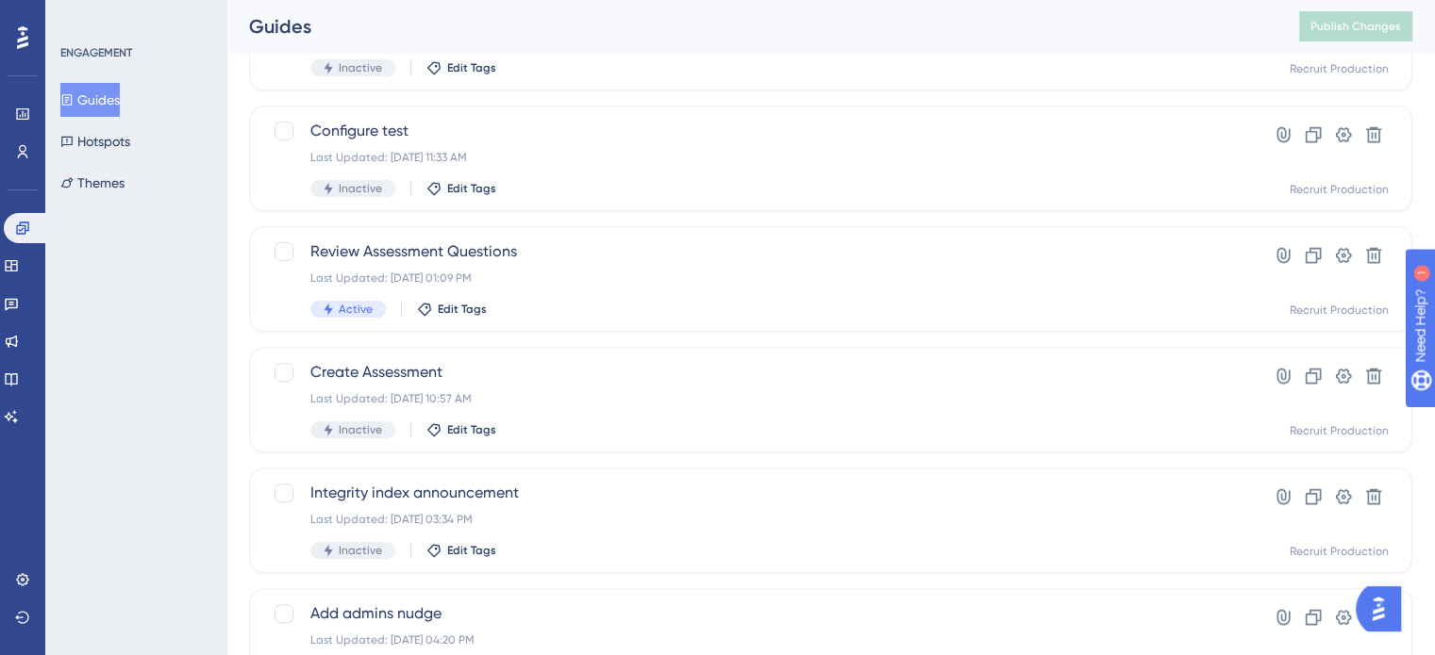
scroll to position [553, 0]
click at [447, 135] on span "Configure test" at bounding box center [754, 129] width 889 height 23
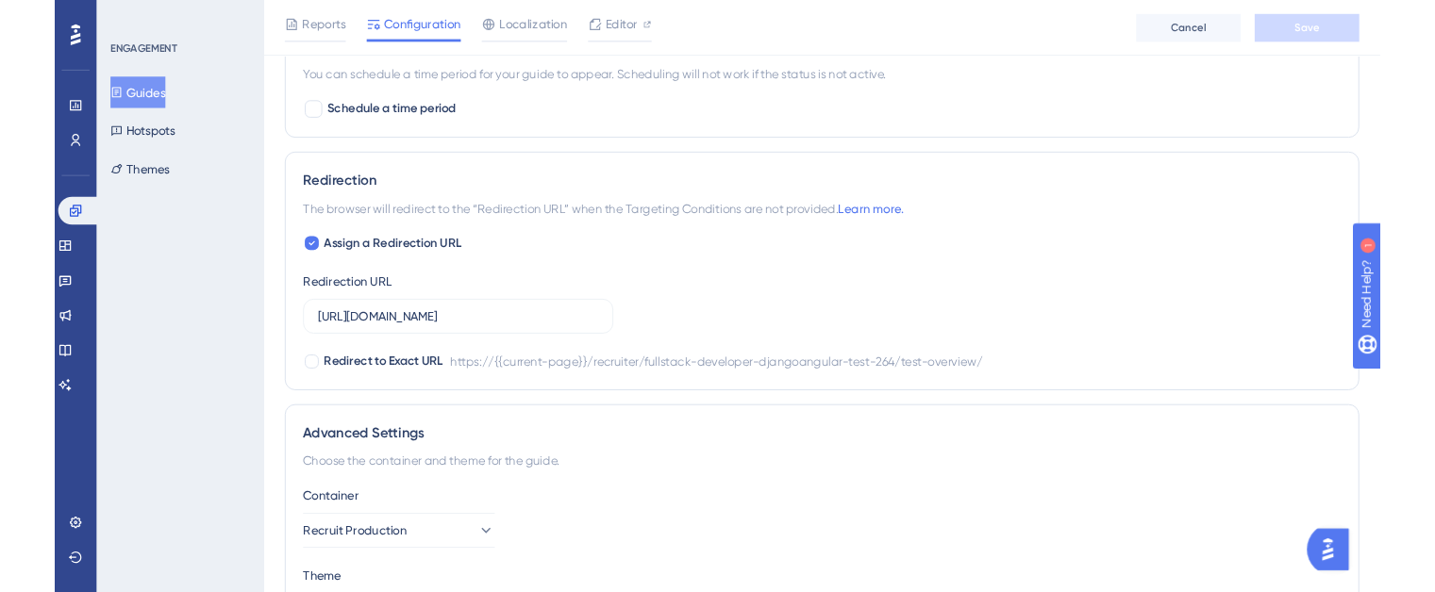
scroll to position [1234, 0]
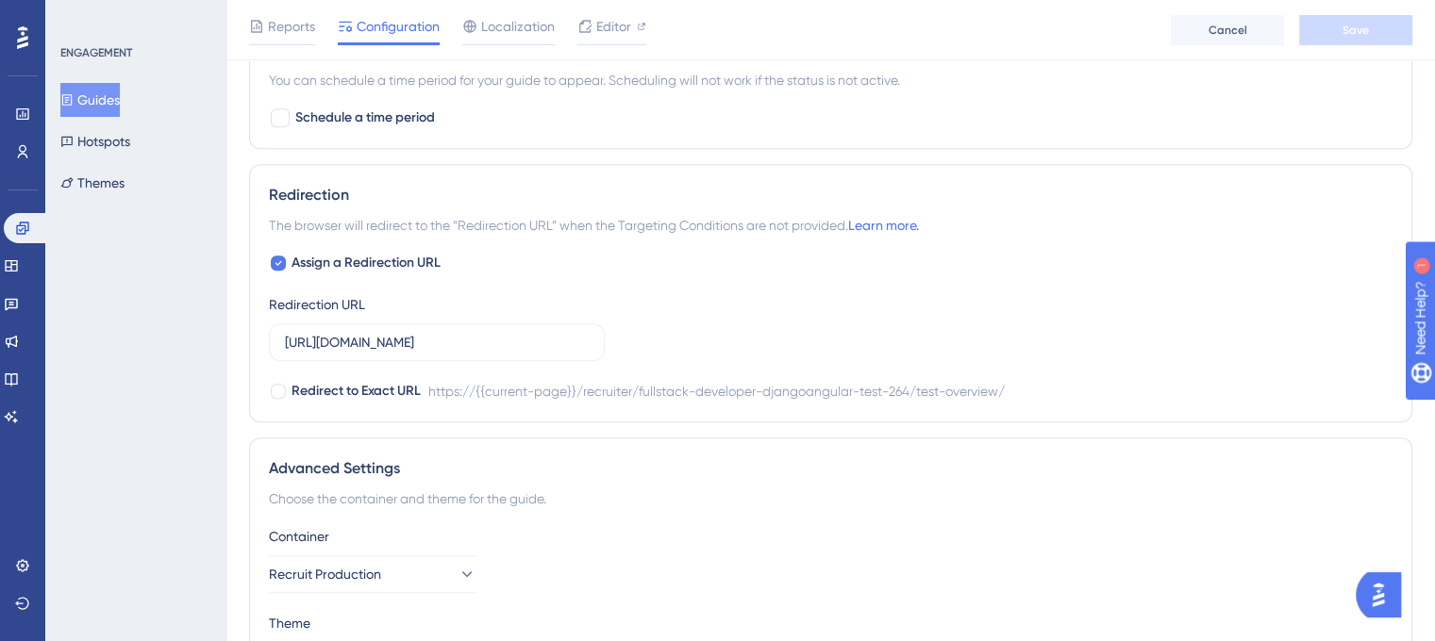
click at [202, 261] on div "ENGAGEMENT Guides Hotspots Themes" at bounding box center [135, 320] width 181 height 641
